Goal: Task Accomplishment & Management: Manage account settings

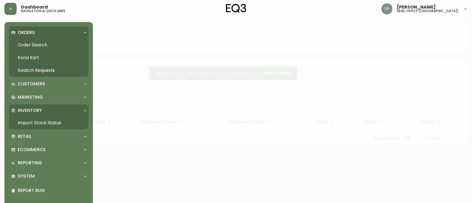
click at [37, 122] on link "Import Stock Status" at bounding box center [49, 123] width 80 height 13
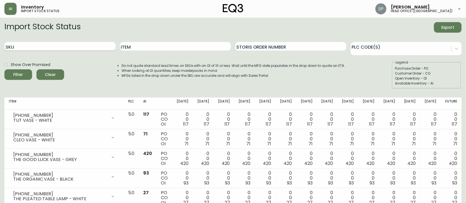
click at [95, 43] on input "SKU" at bounding box center [59, 46] width 111 height 9
paste input "5370-452-8"
click at [4, 69] on button "Filter" at bounding box center [18, 74] width 28 height 10
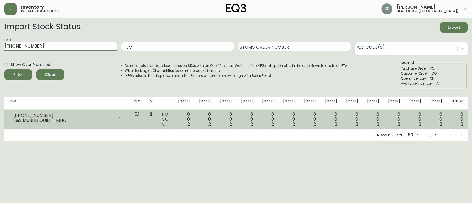
click at [121, 118] on icon at bounding box center [119, 118] width 4 height 4
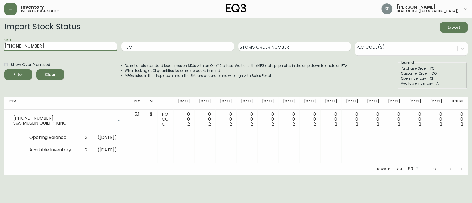
drag, startPoint x: 69, startPoint y: 44, endPoint x: 0, endPoint y: 50, distance: 69.5
click at [0, 50] on main "Import Stock Status Export SKU 5370-452-8 Item Storis Order Number PLC Code(s) …" at bounding box center [236, 96] width 472 height 157
paste input "00"
type input "[PHONE_NUMBER]"
click at [4, 69] on button "Filter" at bounding box center [18, 74] width 28 height 10
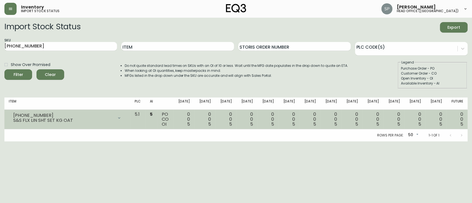
click at [126, 120] on div "[PHONE_NUMBER] S&S FLX LIN SHT SET KG OAT" at bounding box center [67, 118] width 117 height 12
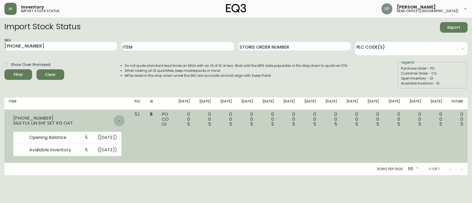
click at [125, 121] on div at bounding box center [119, 120] width 11 height 11
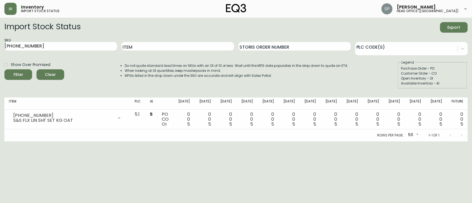
click at [129, 141] on html "Inventory import stock status Sabrina Pavao head office (canada) Import Stock S…" at bounding box center [236, 70] width 472 height 141
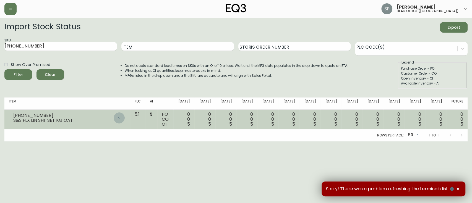
click at [121, 117] on icon at bounding box center [119, 118] width 4 height 4
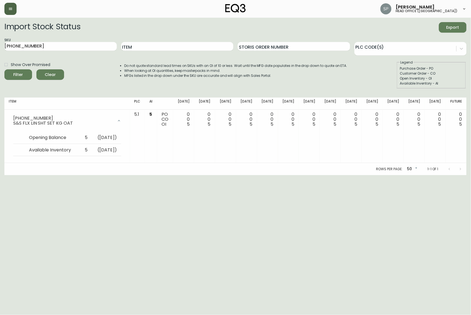
click at [10, 6] on button "button" at bounding box center [10, 9] width 12 height 12
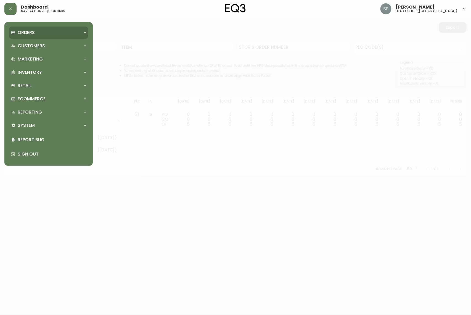
click at [30, 33] on p "Orders" at bounding box center [26, 33] width 17 height 6
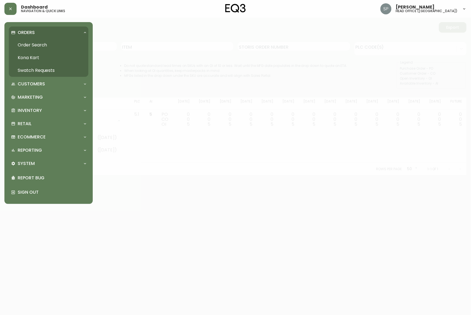
click at [43, 42] on link "Order Search" at bounding box center [49, 45] width 80 height 13
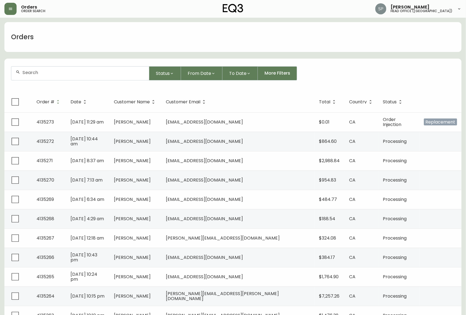
click at [79, 72] on input "text" at bounding box center [83, 72] width 122 height 5
paste input "4134700"
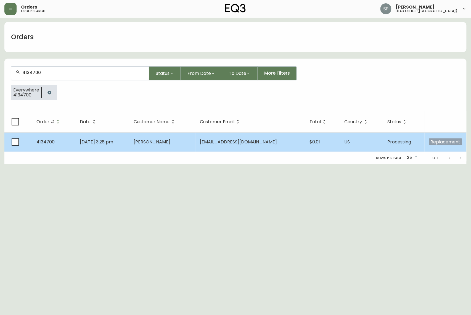
type input "4134700"
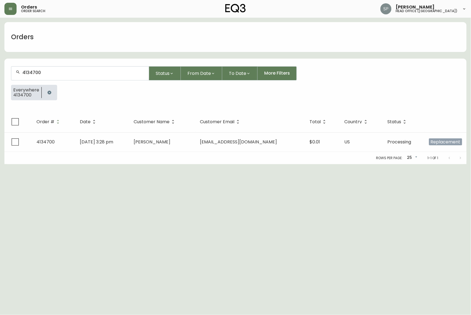
click at [129, 142] on td "[DATE] 3:28 pm" at bounding box center [102, 141] width 54 height 19
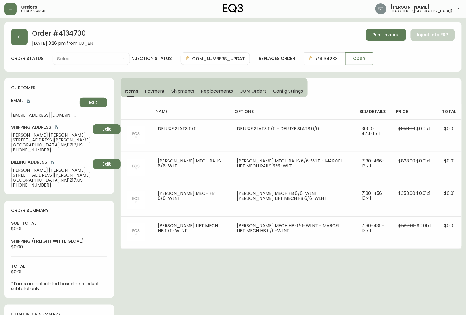
type input "Processing"
select select "PROCESSING"
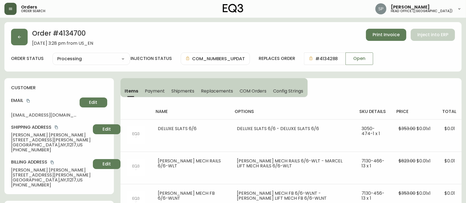
click at [7, 6] on button "button" at bounding box center [10, 9] width 12 height 12
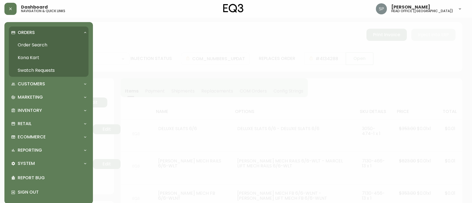
click at [44, 44] on link "Order Search" at bounding box center [49, 45] width 80 height 13
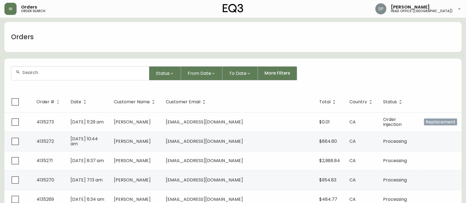
click at [57, 72] on input "text" at bounding box center [83, 72] width 122 height 5
paste input "4134934"
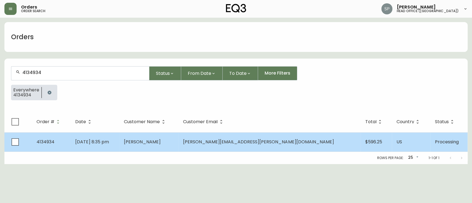
type input "4134934"
click at [178, 135] on td "[PERSON_NAME]" at bounding box center [148, 141] width 59 height 19
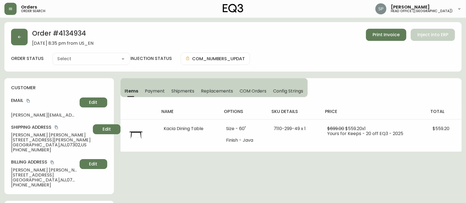
type input "Processing"
select select "PROCESSING"
click at [24, 34] on button "button" at bounding box center [19, 37] width 17 height 17
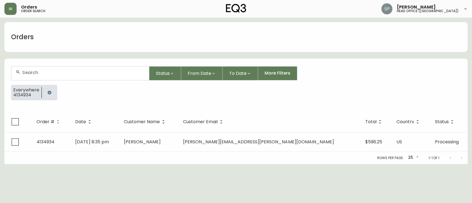
click at [62, 74] on input "text" at bounding box center [83, 72] width 122 height 5
paste input "4134947"
type input "4134947"
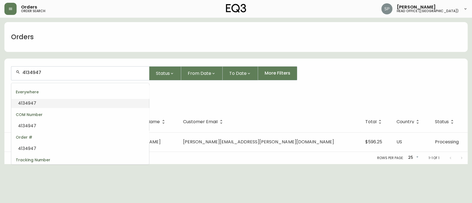
click at [71, 95] on div "Everywhere" at bounding box center [80, 91] width 138 height 13
click at [72, 101] on li "4134947" at bounding box center [80, 103] width 138 height 9
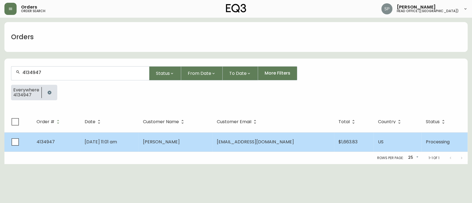
click at [180, 142] on span "[PERSON_NAME]" at bounding box center [161, 142] width 37 height 6
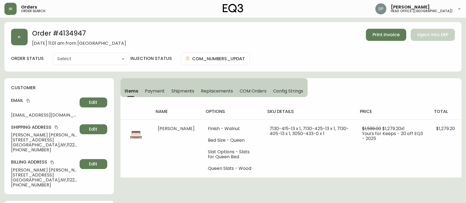
type input "Processing"
select select "PROCESSING"
click at [17, 39] on icon "button" at bounding box center [19, 37] width 4 height 4
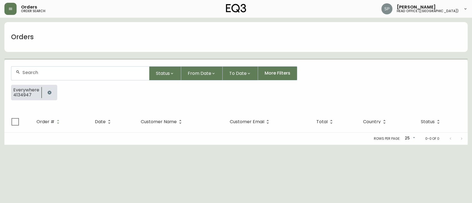
click at [84, 75] on input "text" at bounding box center [83, 72] width 122 height 5
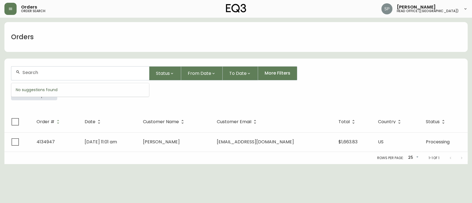
paste input "4134997"
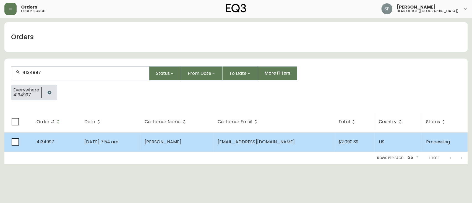
type input "4134997"
click at [164, 136] on td "[PERSON_NAME]" at bounding box center [176, 141] width 73 height 19
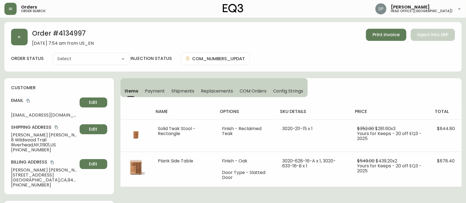
type input "Processing"
select select "PROCESSING"
click at [20, 36] on icon "button" at bounding box center [19, 37] width 4 height 4
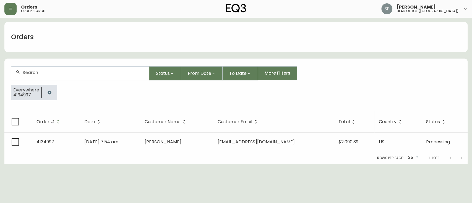
click at [62, 69] on div at bounding box center [80, 74] width 138 height 14
paste input "4135007"
type input "4135007"
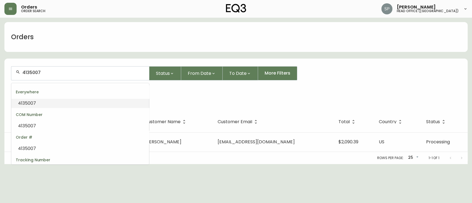
click at [67, 102] on li "4135007" at bounding box center [80, 103] width 138 height 9
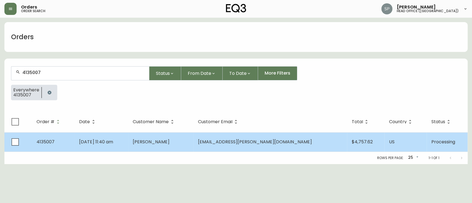
click at [168, 152] on div "Rows per page: 25 25 1-1 of 1" at bounding box center [235, 158] width 463 height 12
click at [169, 149] on td "[PERSON_NAME]" at bounding box center [160, 141] width 65 height 19
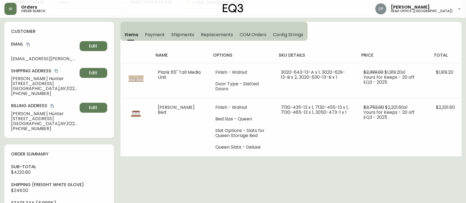
type input "Processing"
select select "PROCESSING"
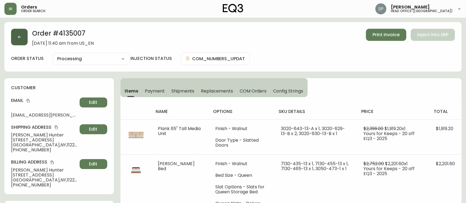
click at [20, 43] on button "button" at bounding box center [19, 37] width 17 height 17
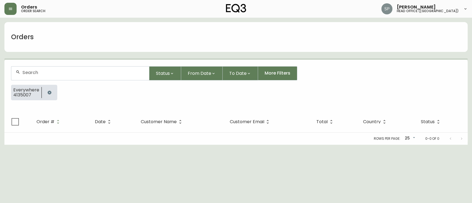
click at [76, 76] on div at bounding box center [80, 74] width 138 height 14
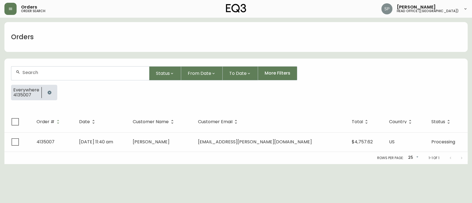
paste input "4135021"
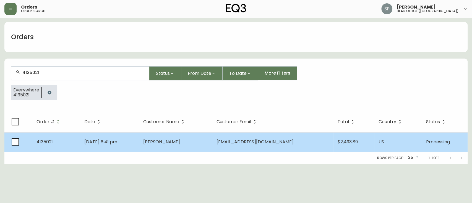
type input "4135021"
click at [201, 144] on td "[PERSON_NAME]" at bounding box center [175, 141] width 73 height 19
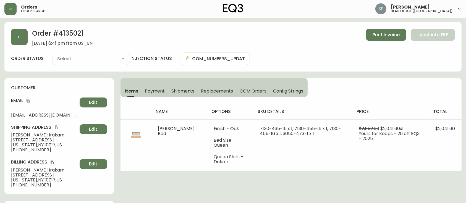
type input "Processing"
select select "PROCESSING"
click at [22, 43] on button "button" at bounding box center [19, 37] width 17 height 17
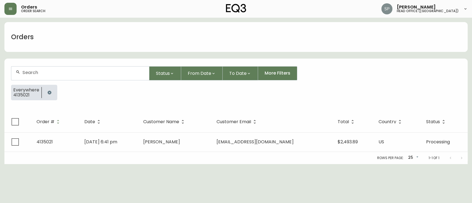
click at [65, 78] on div at bounding box center [80, 74] width 138 height 14
click at [66, 77] on div at bounding box center [80, 74] width 138 height 14
paste input "4135103"
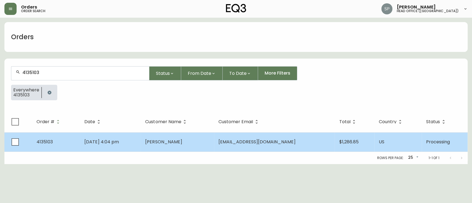
type input "4135103"
click at [113, 138] on td "[DATE] 4:04 pm" at bounding box center [110, 141] width 61 height 19
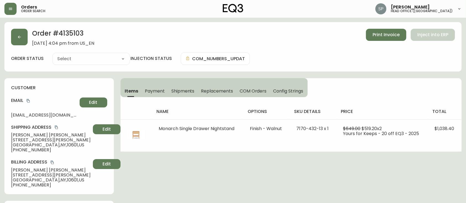
type input "Processing"
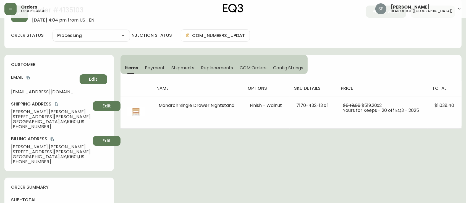
select select "PROCESSING"
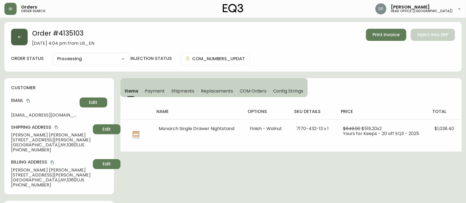
click at [17, 35] on icon "button" at bounding box center [19, 37] width 4 height 4
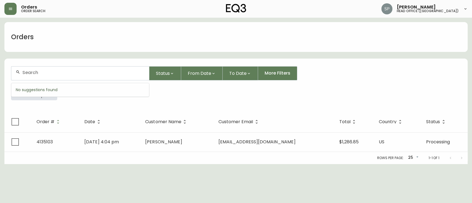
click at [65, 75] on input "text" at bounding box center [83, 72] width 122 height 5
paste input "4135128"
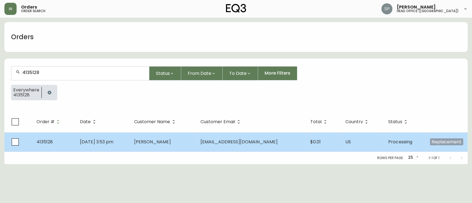
type input "4135128"
click at [150, 136] on td "[PERSON_NAME]" at bounding box center [163, 141] width 66 height 19
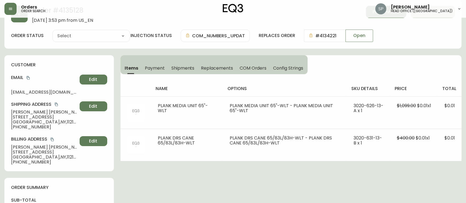
type input "Processing"
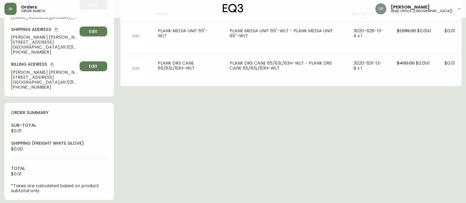
select select "PROCESSING"
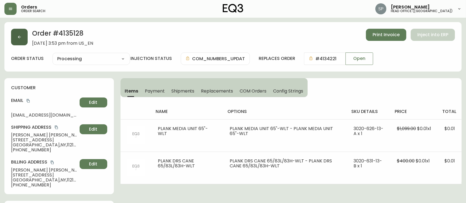
click at [24, 43] on button "button" at bounding box center [19, 37] width 17 height 17
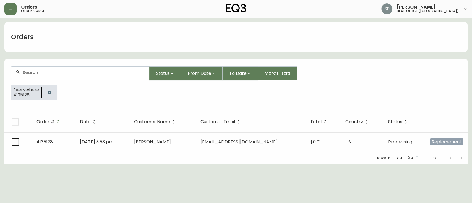
click at [52, 73] on input "text" at bounding box center [83, 72] width 122 height 5
paste input "4135137"
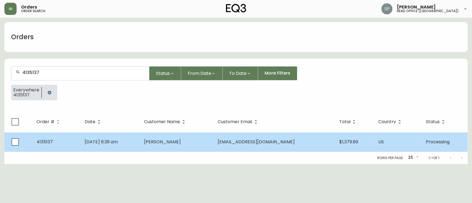
type input "4135137"
click at [140, 138] on td "[DATE] 6:39 am" at bounding box center [109, 141] width 59 height 19
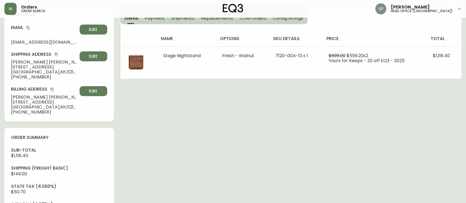
type input "Processing"
select select "PROCESSING"
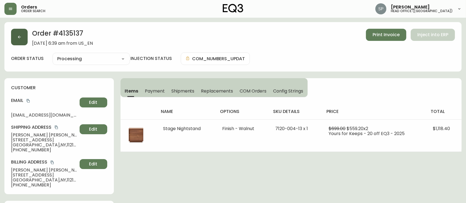
click at [19, 43] on button "button" at bounding box center [19, 37] width 17 height 17
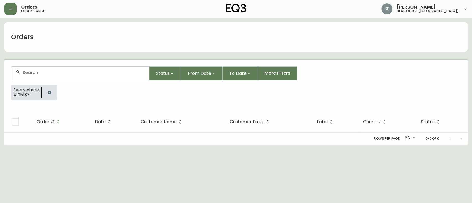
click at [64, 73] on input "text" at bounding box center [83, 72] width 122 height 5
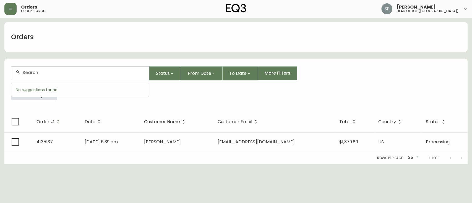
paste input "4135148"
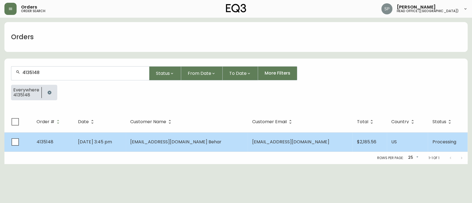
type input "4135148"
click at [120, 135] on td "[DATE] 3:45 pm" at bounding box center [99, 141] width 52 height 19
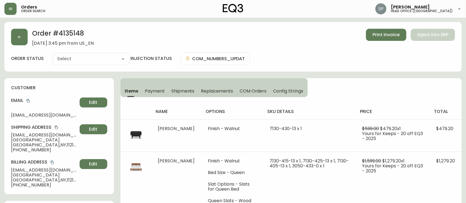
type input "Processing"
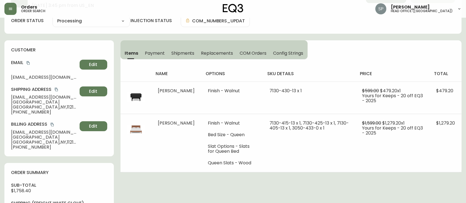
select select "PROCESSING"
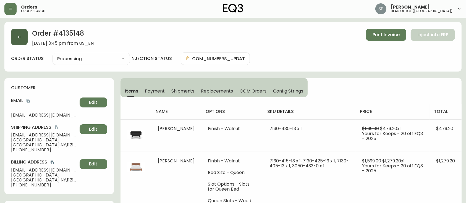
click at [21, 38] on icon "button" at bounding box center [19, 37] width 4 height 4
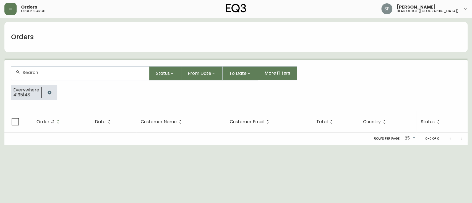
click at [55, 66] on div at bounding box center [80, 73] width 138 height 14
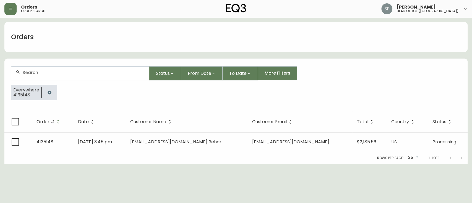
paste input "4135212"
type input "4135212"
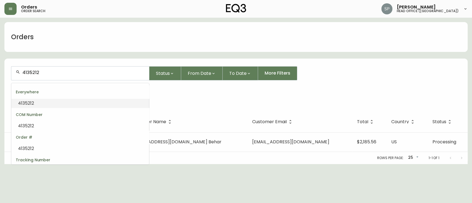
click at [65, 100] on li "4135212" at bounding box center [80, 103] width 138 height 9
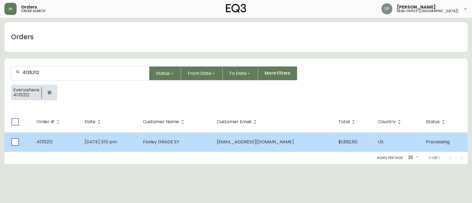
click at [161, 141] on span "Foxley GRADE EY" at bounding box center [161, 142] width 36 height 6
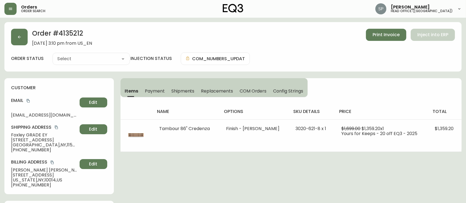
type input "Processing"
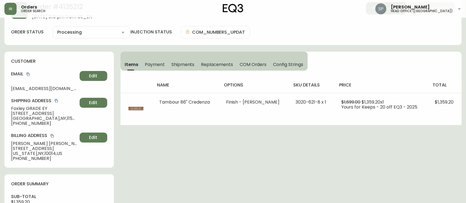
select select "PROCESSING"
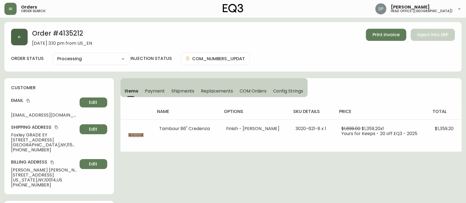
click at [27, 42] on button "button" at bounding box center [19, 37] width 17 height 17
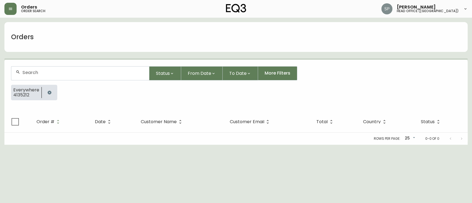
click at [46, 68] on div at bounding box center [80, 74] width 138 height 14
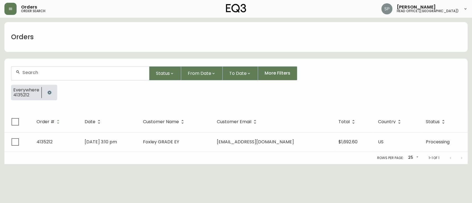
paste input "4135221"
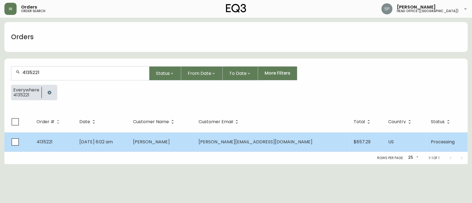
type input "4135221"
click at [128, 133] on td "[DATE] 6:02 am" at bounding box center [101, 141] width 53 height 19
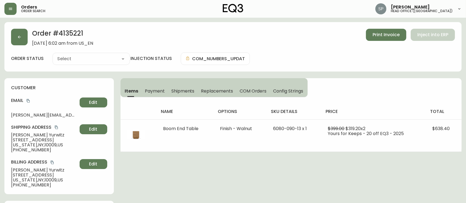
type input "Processing"
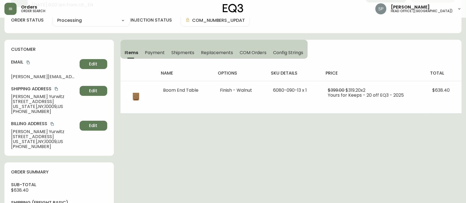
select select "PROCESSING"
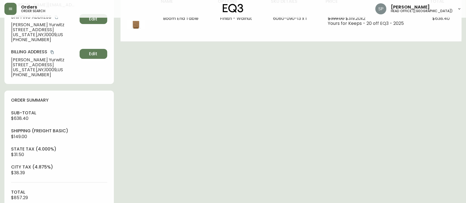
scroll to position [37, 0]
